Goal: Leave review/rating: Share an evaluation or opinion about a product, service, or content

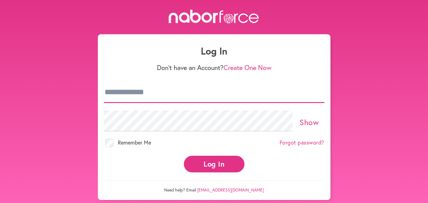
click at [114, 94] on input "email" at bounding box center [214, 92] width 221 height 21
type input "**********"
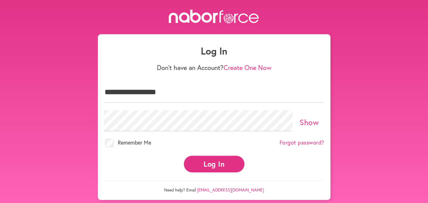
click at [200, 161] on button "Log In" at bounding box center [214, 164] width 61 height 17
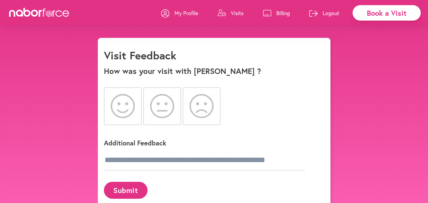
click at [120, 104] on icon at bounding box center [123, 106] width 25 height 24
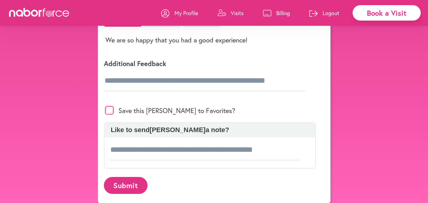
scroll to position [105, 0]
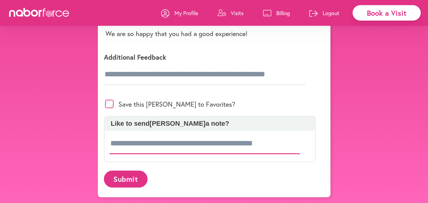
click at [115, 144] on input at bounding box center [205, 143] width 191 height 21
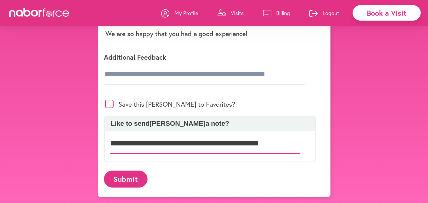
type input "**********"
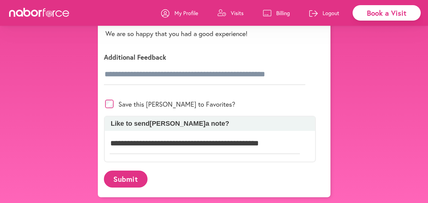
click at [122, 179] on button "Submit" at bounding box center [126, 179] width 44 height 17
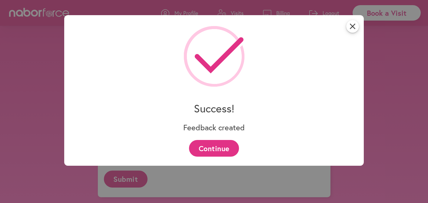
click at [219, 149] on button "Continue" at bounding box center [214, 148] width 50 height 17
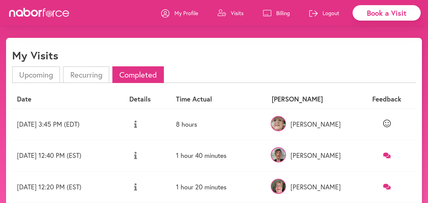
click at [186, 10] on p "My Profile" at bounding box center [187, 12] width 24 height 7
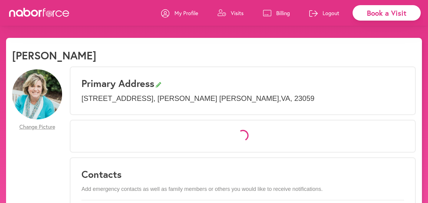
select select "*"
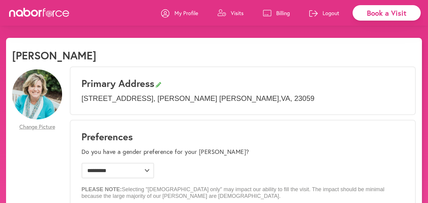
click at [334, 12] on p "Logout" at bounding box center [331, 12] width 17 height 7
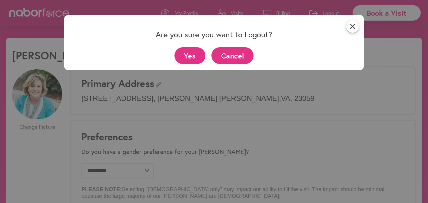
click at [196, 56] on button "Yes" at bounding box center [190, 55] width 31 height 17
